Goal: Navigation & Orientation: Go to known website

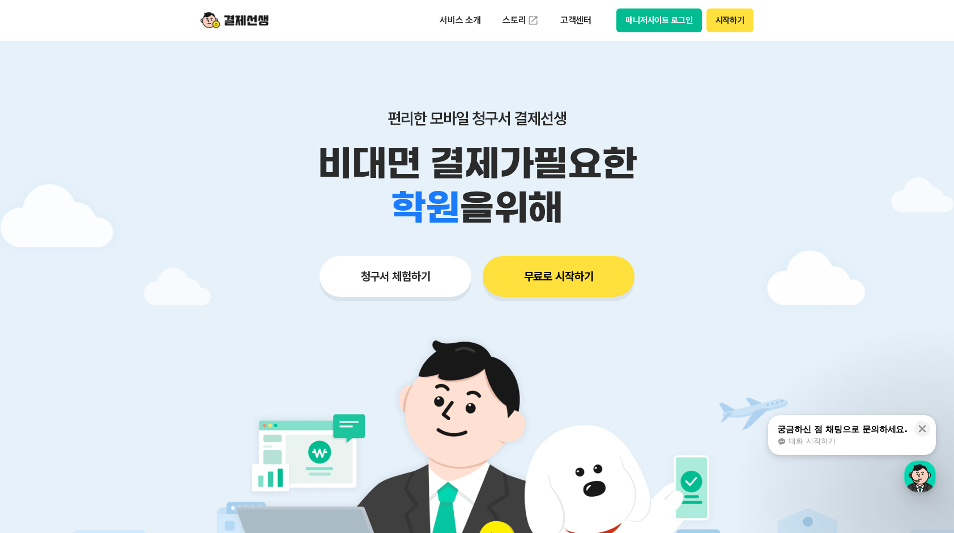
click at [672, 23] on button "매니저사이트 로그인" at bounding box center [660, 21] width 86 height 24
click at [665, 25] on button "매니저사이트 로그인" at bounding box center [660, 21] width 86 height 24
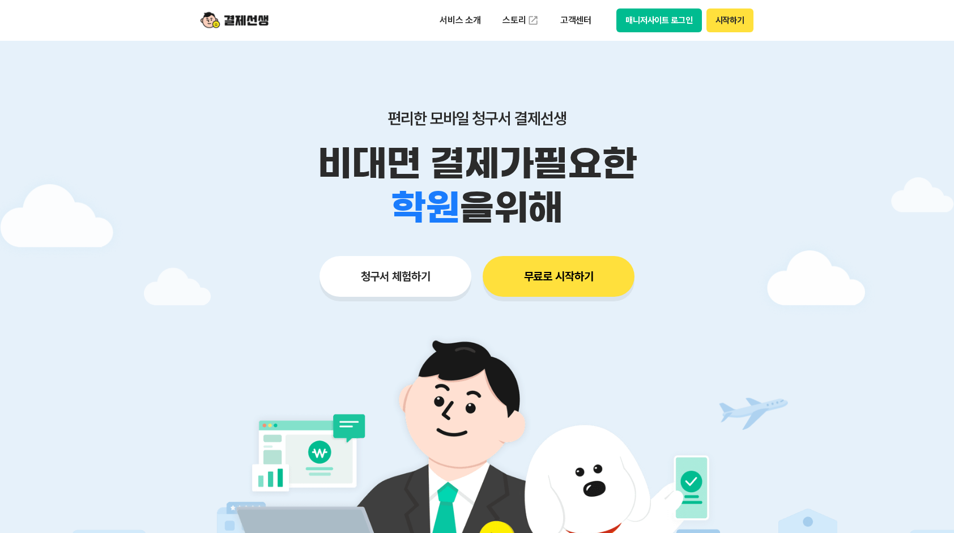
click at [649, 23] on button "매니저사이트 로그인" at bounding box center [660, 21] width 86 height 24
